Goal: Transaction & Acquisition: Purchase product/service

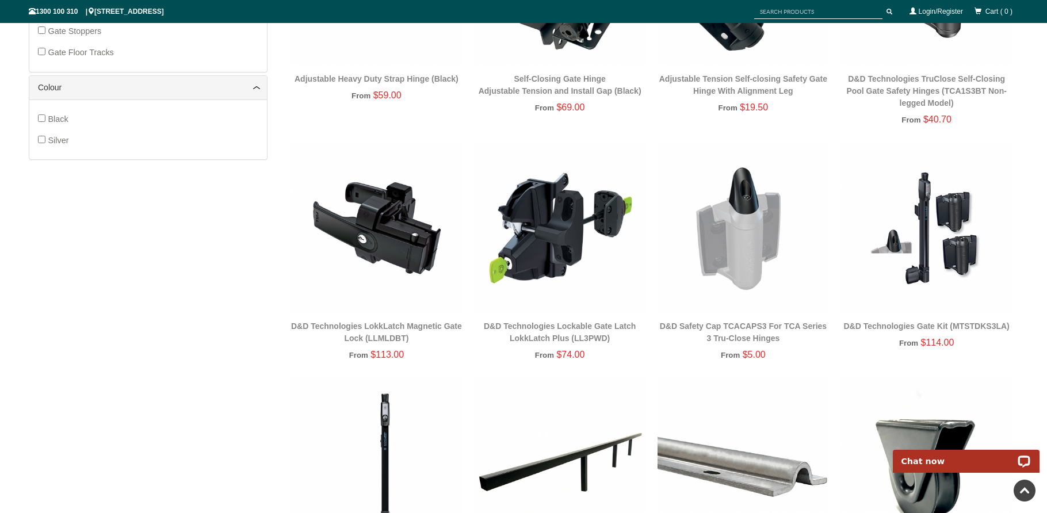
scroll to position [604, 0]
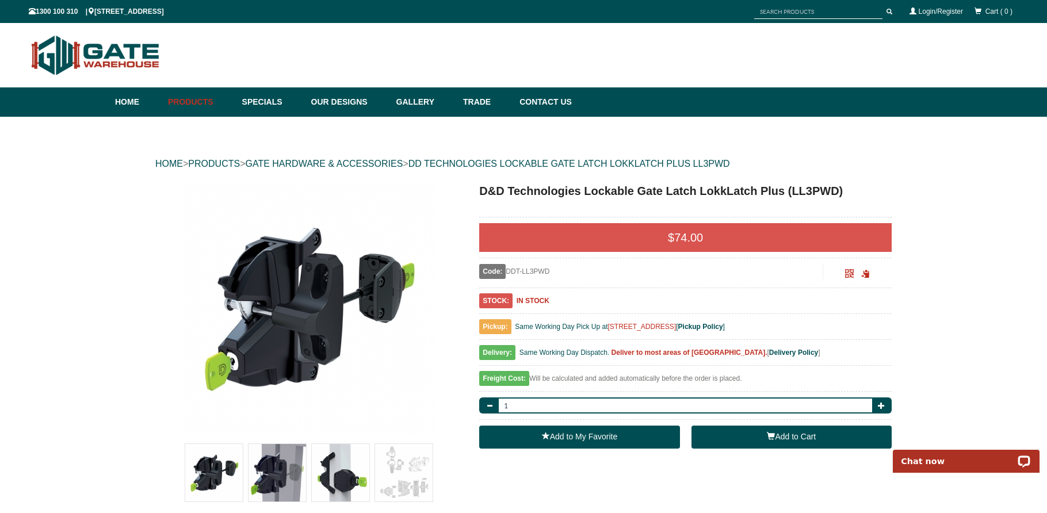
click at [782, 434] on button "Add to Cart" at bounding box center [791, 437] width 200 height 23
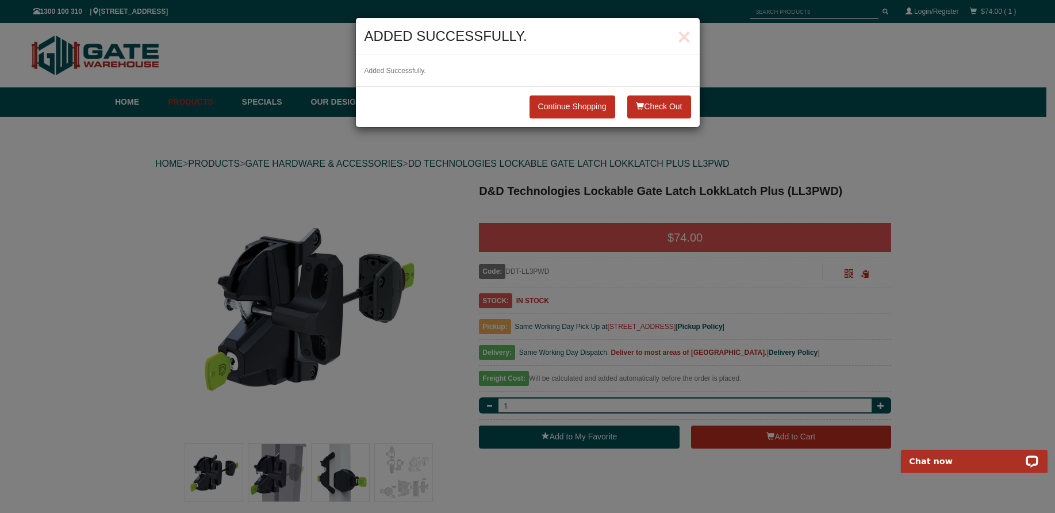
click at [656, 106] on button "Check Out" at bounding box center [658, 106] width 63 height 23
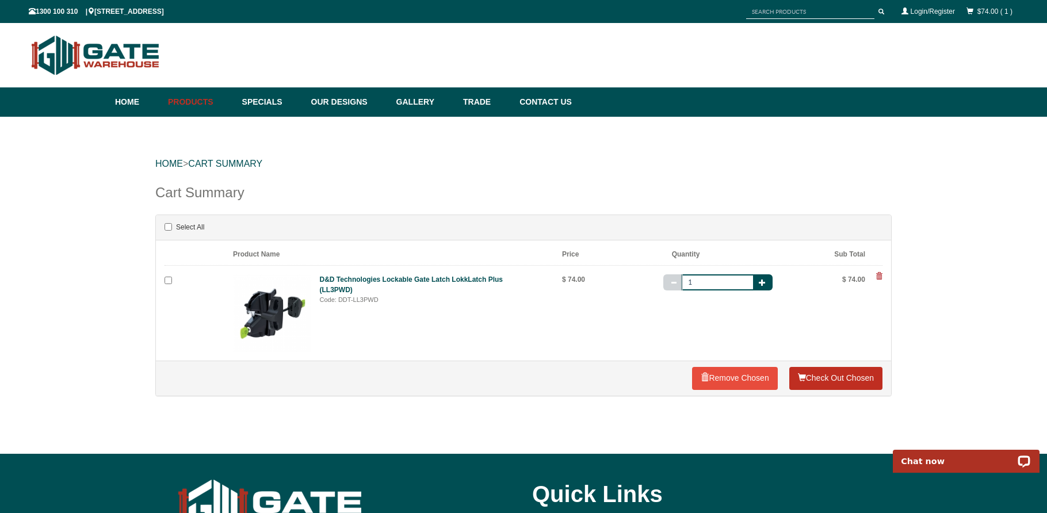
click at [823, 375] on link "Check Out Chosen" at bounding box center [835, 378] width 93 height 23
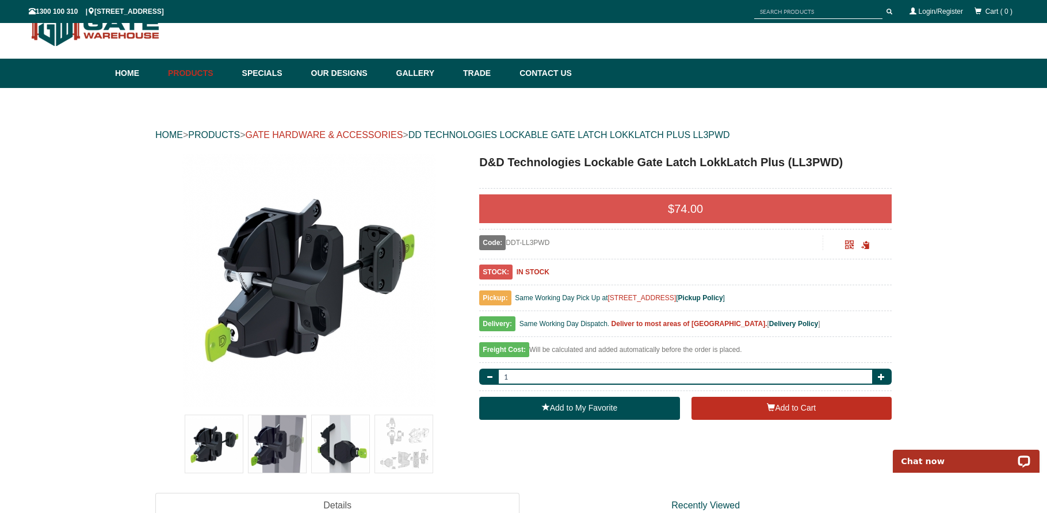
click at [364, 132] on link "GATE HARDWARE & ACCESSORIES" at bounding box center [324, 135] width 158 height 10
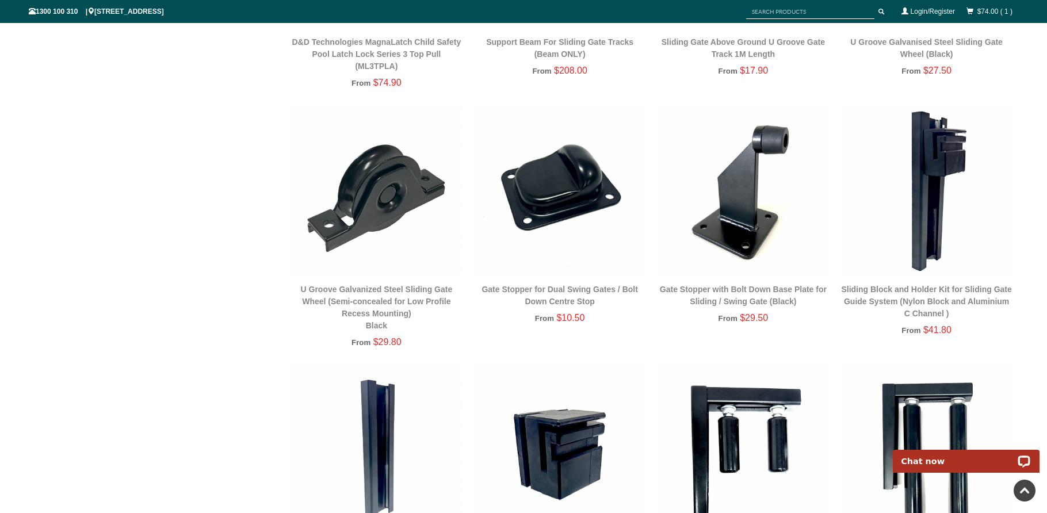
scroll to position [1121, 0]
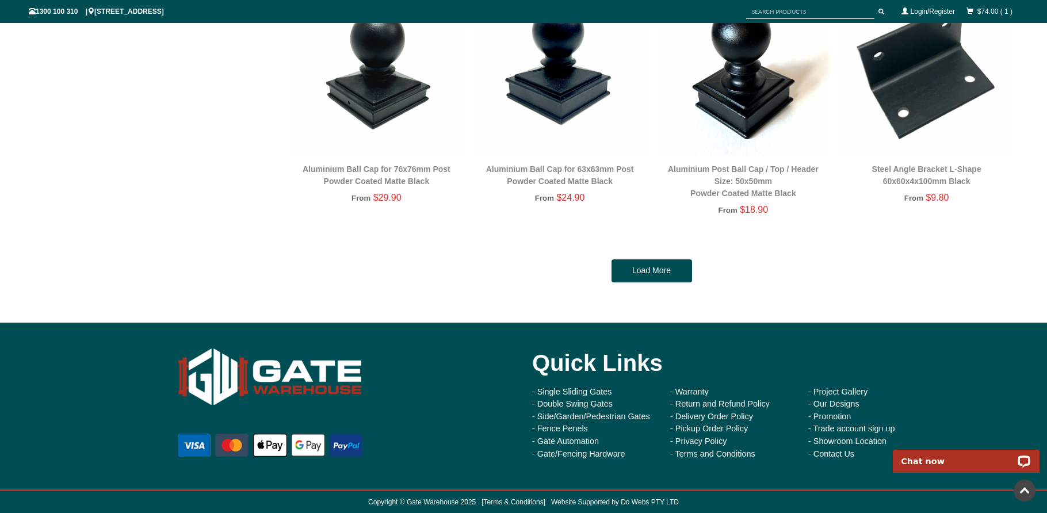
click at [653, 264] on link "Load More" at bounding box center [651, 270] width 81 height 23
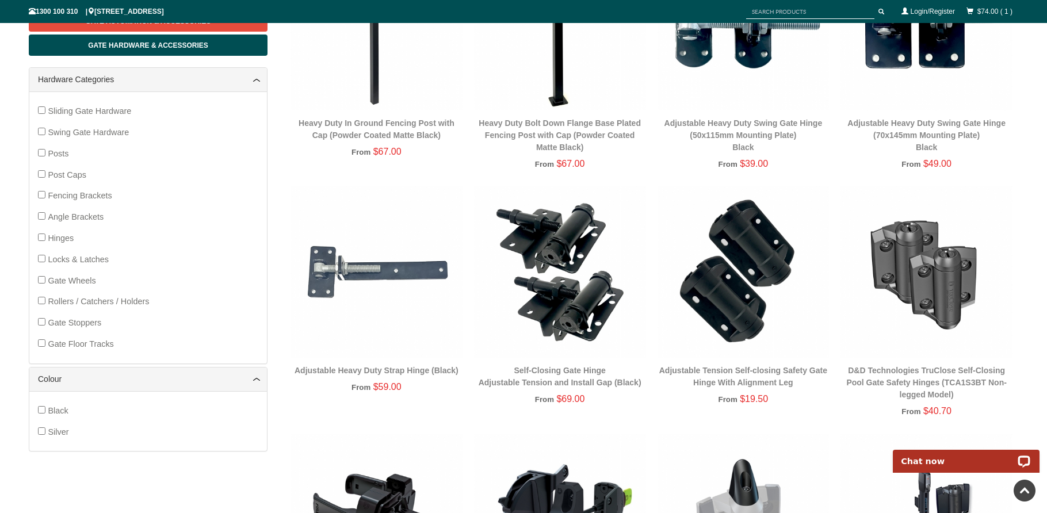
scroll to position [269, 0]
